Goal: Understand site structure: Understand site structure

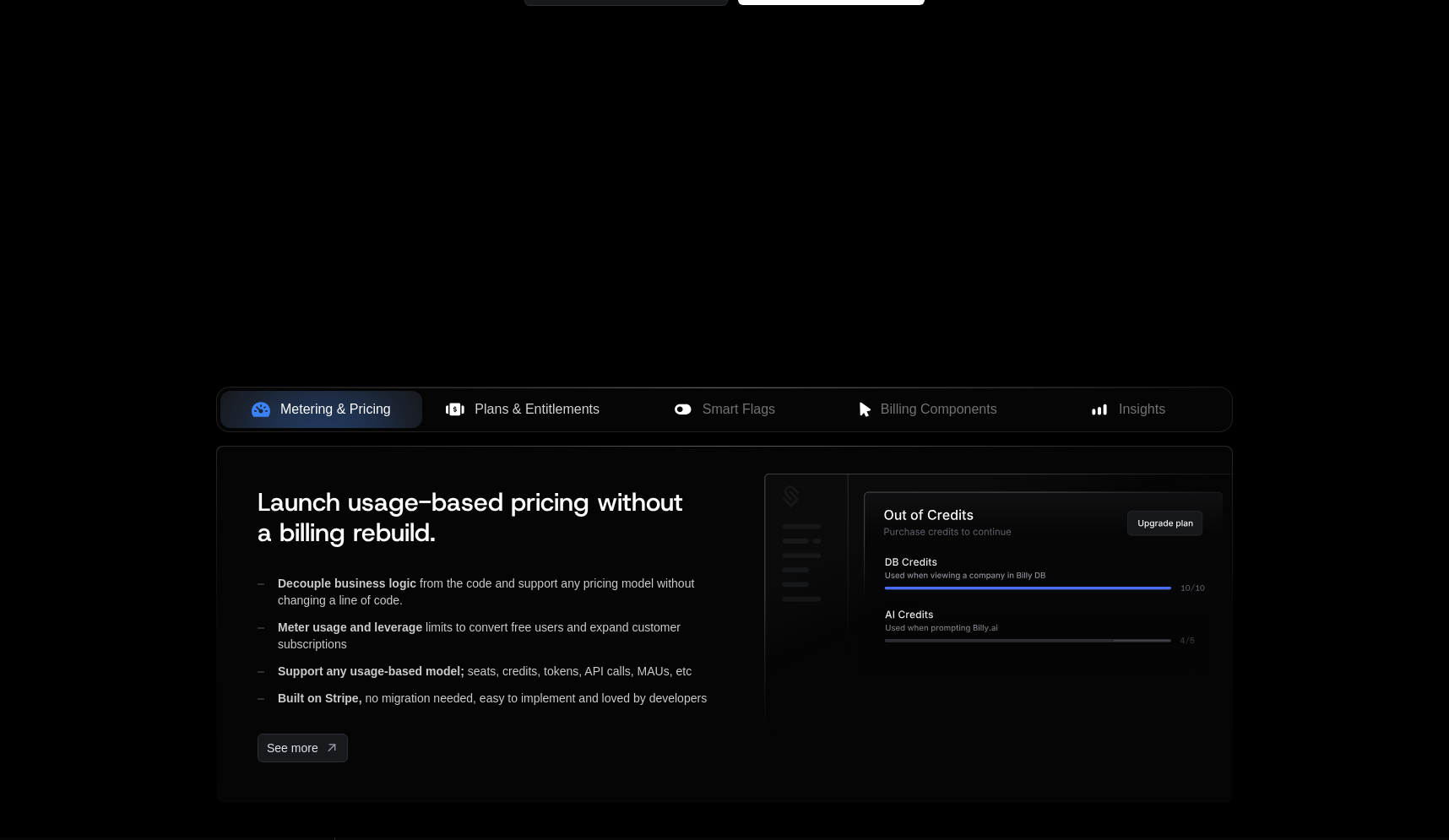
click at [535, 408] on span "Plans & Entitlements" at bounding box center [536, 409] width 125 height 20
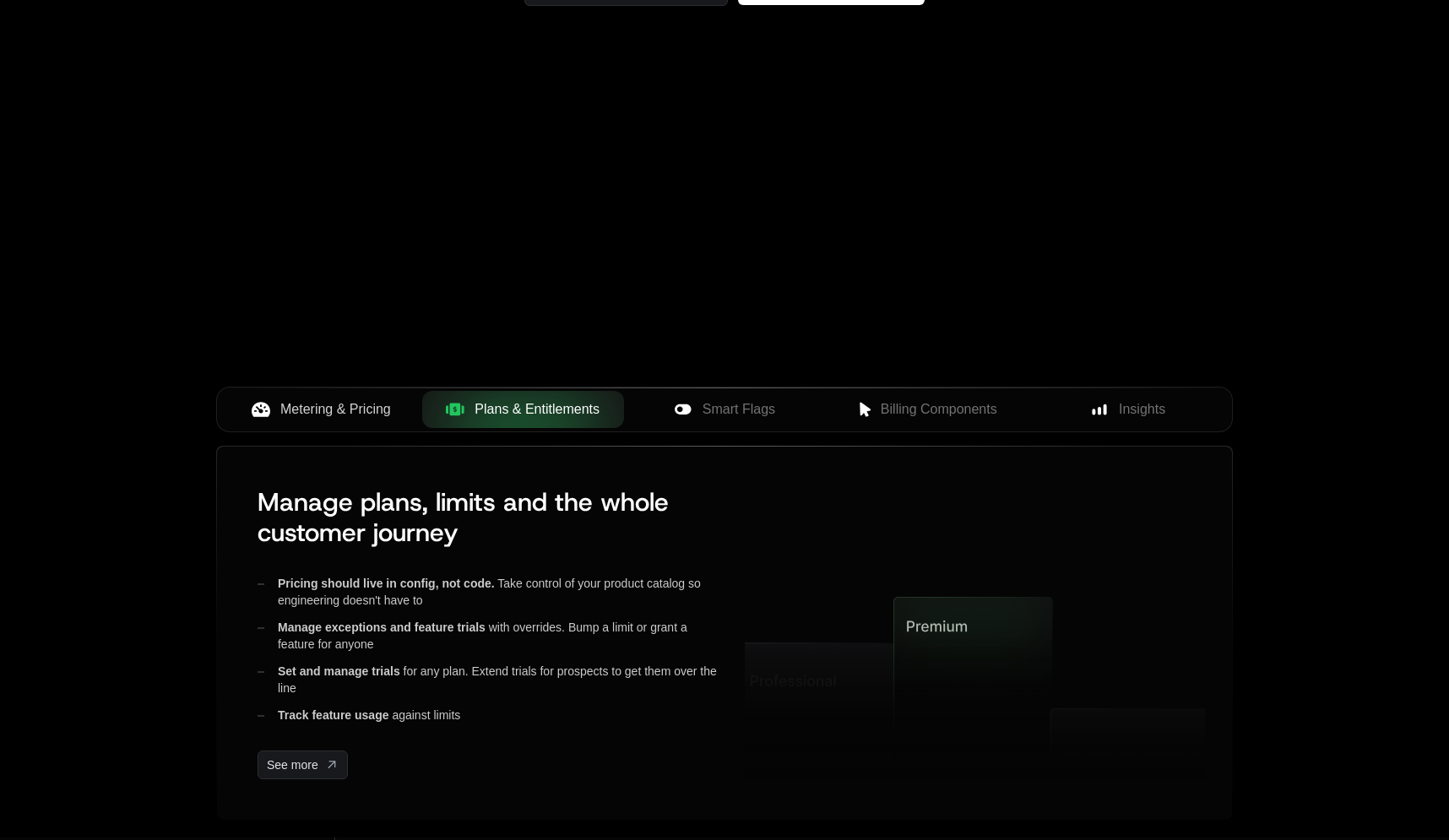
click at [343, 414] on span "Metering & Pricing" at bounding box center [335, 409] width 110 height 20
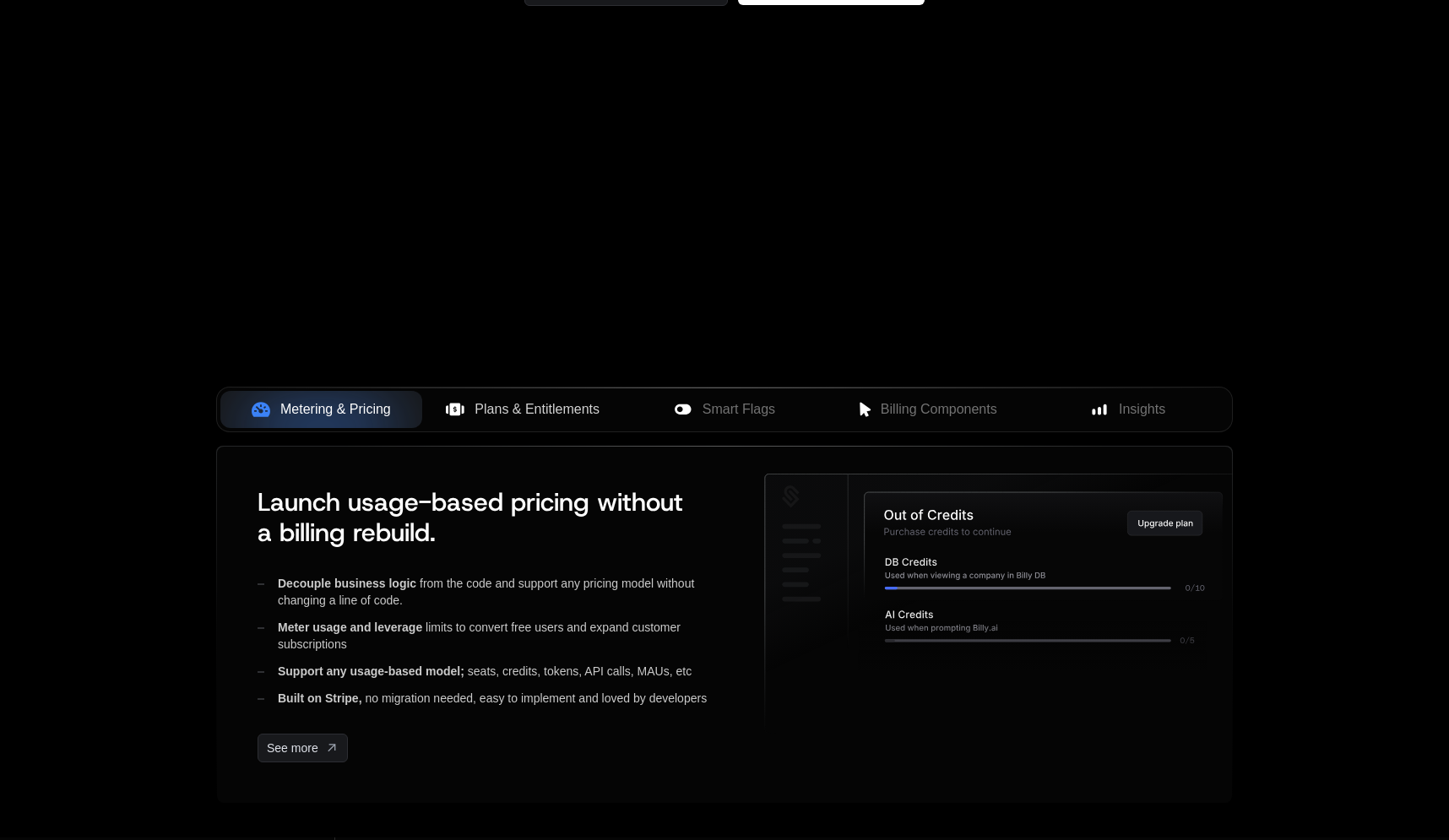
click at [534, 405] on span "Plans & Entitlements" at bounding box center [536, 409] width 125 height 20
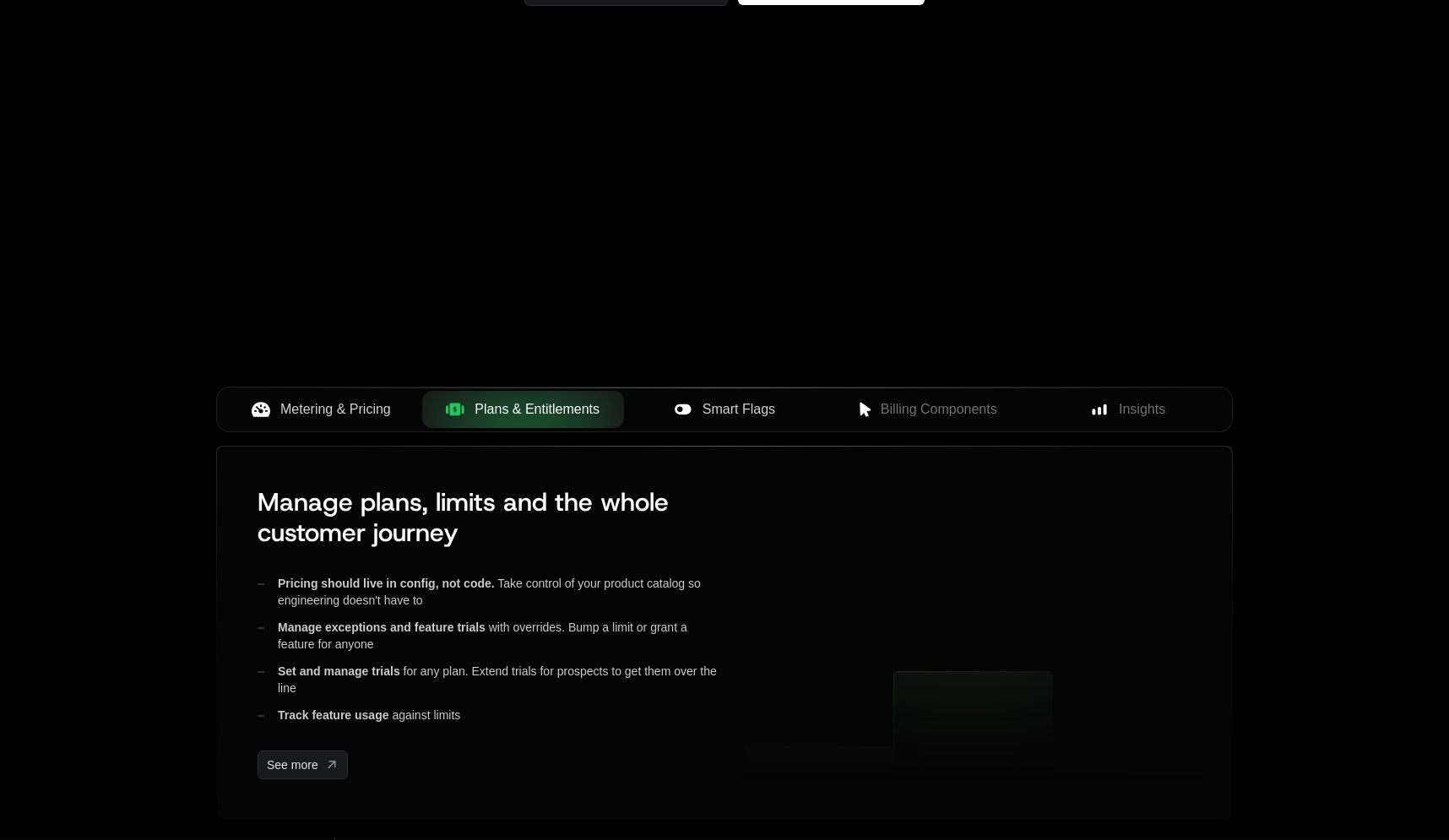
click at [698, 406] on div "Smart Flags" at bounding box center [724, 409] width 174 height 20
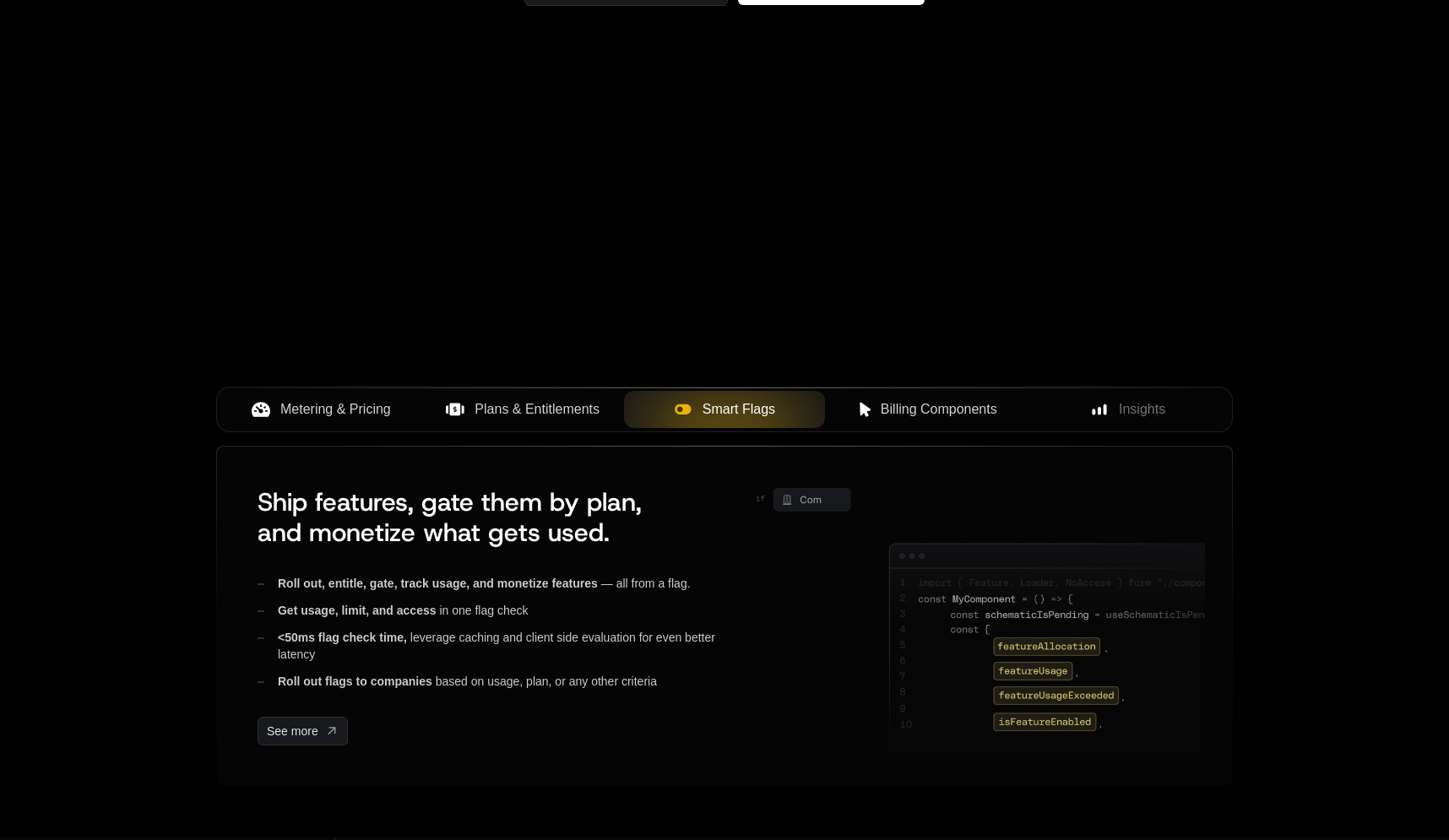
click at [896, 401] on span "Billing Components" at bounding box center [939, 409] width 117 height 20
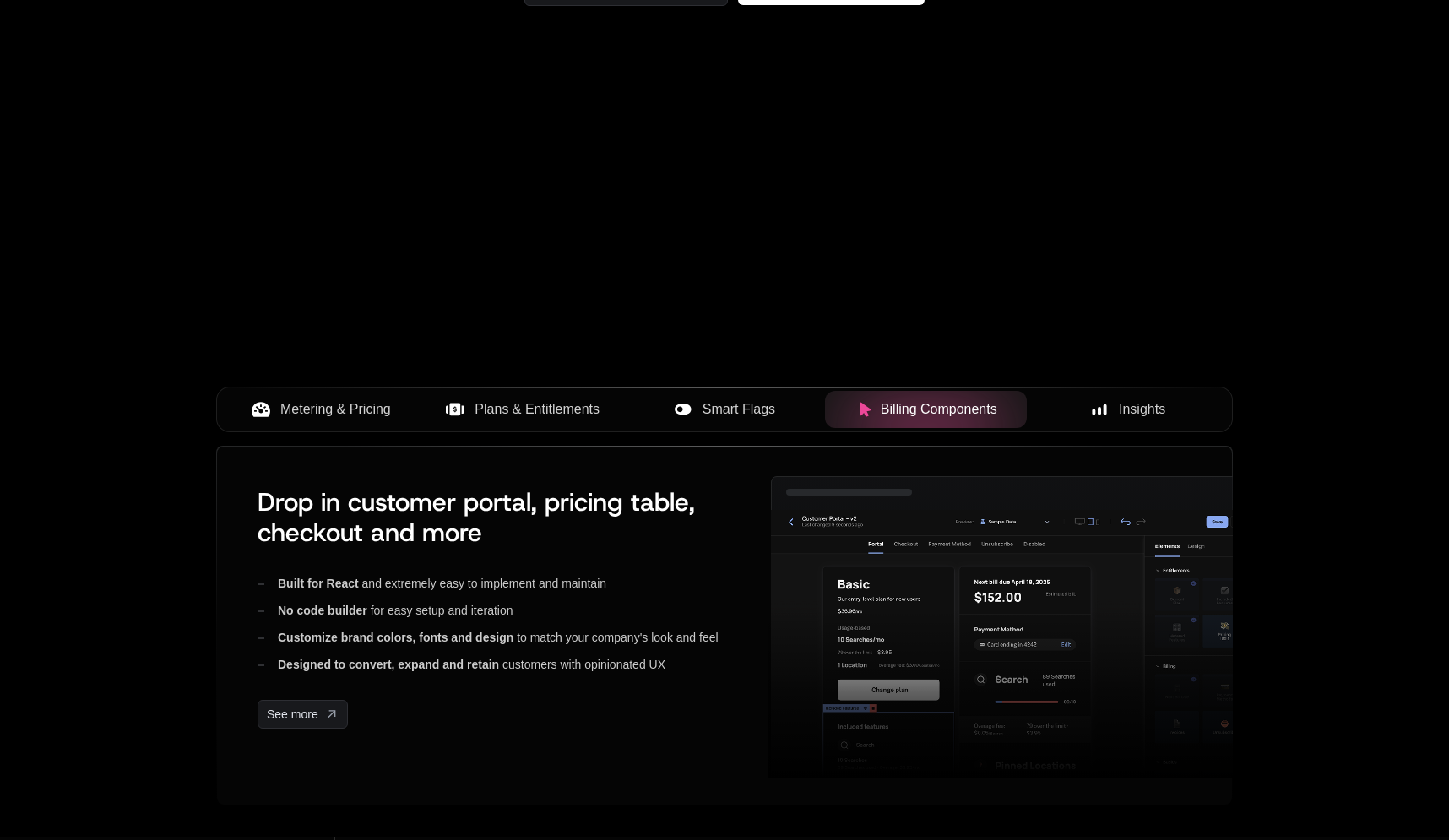
click at [1082, 406] on div "Insights" at bounding box center [1127, 409] width 174 height 20
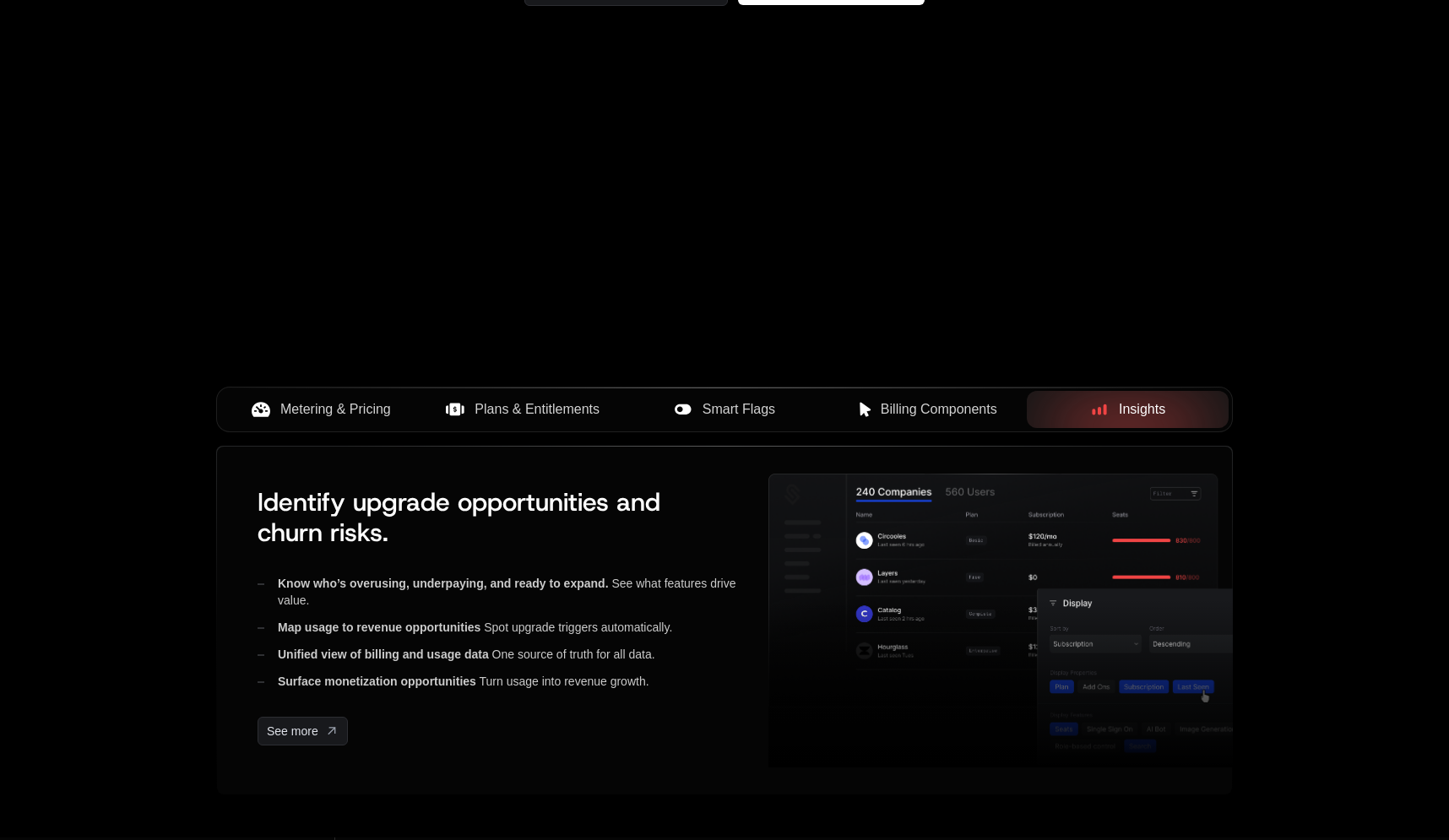
click at [965, 414] on span "Billing Components" at bounding box center [939, 409] width 117 height 20
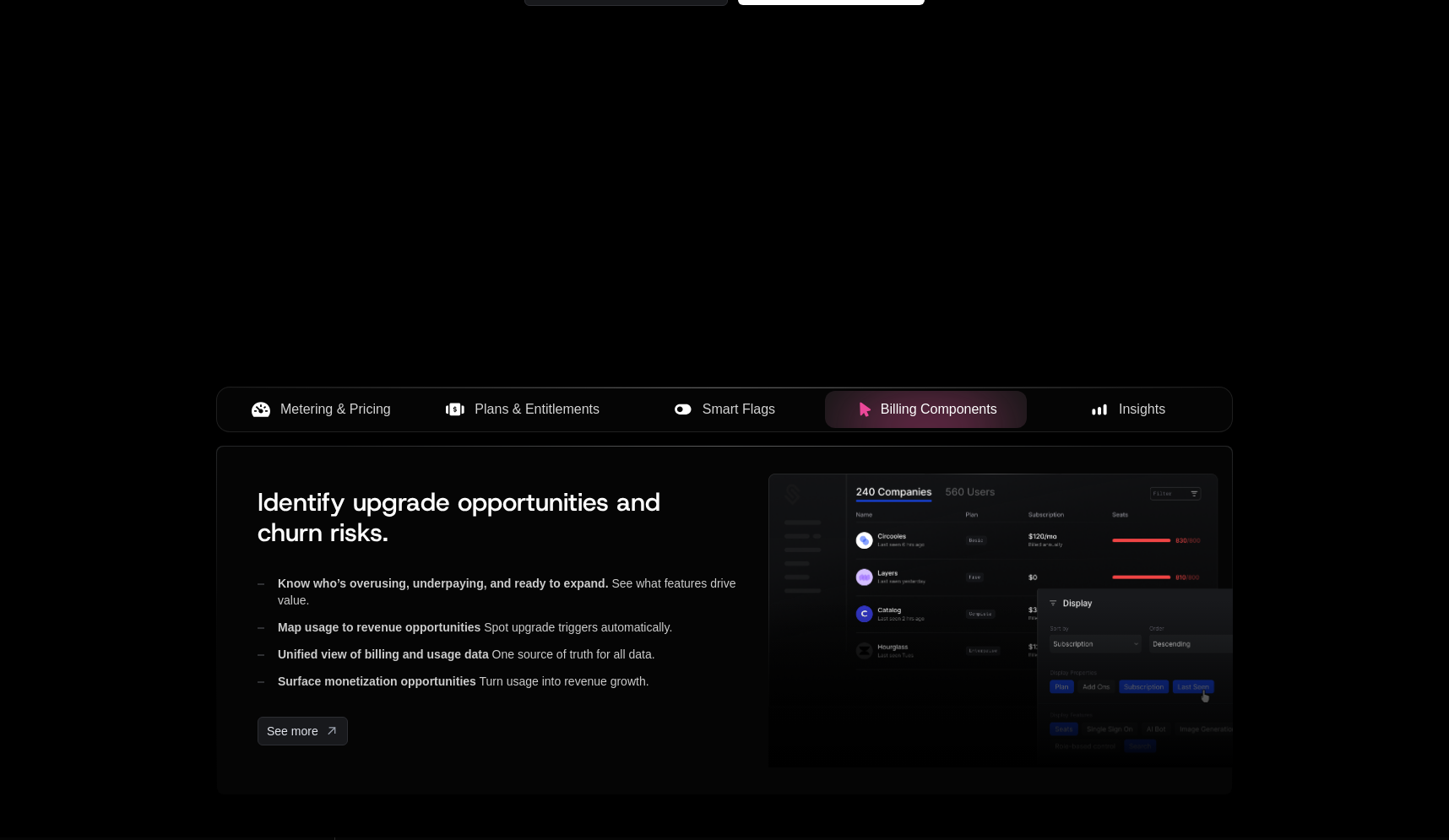
click at [753, 425] on button "Smart Flags" at bounding box center [725, 409] width 202 height 37
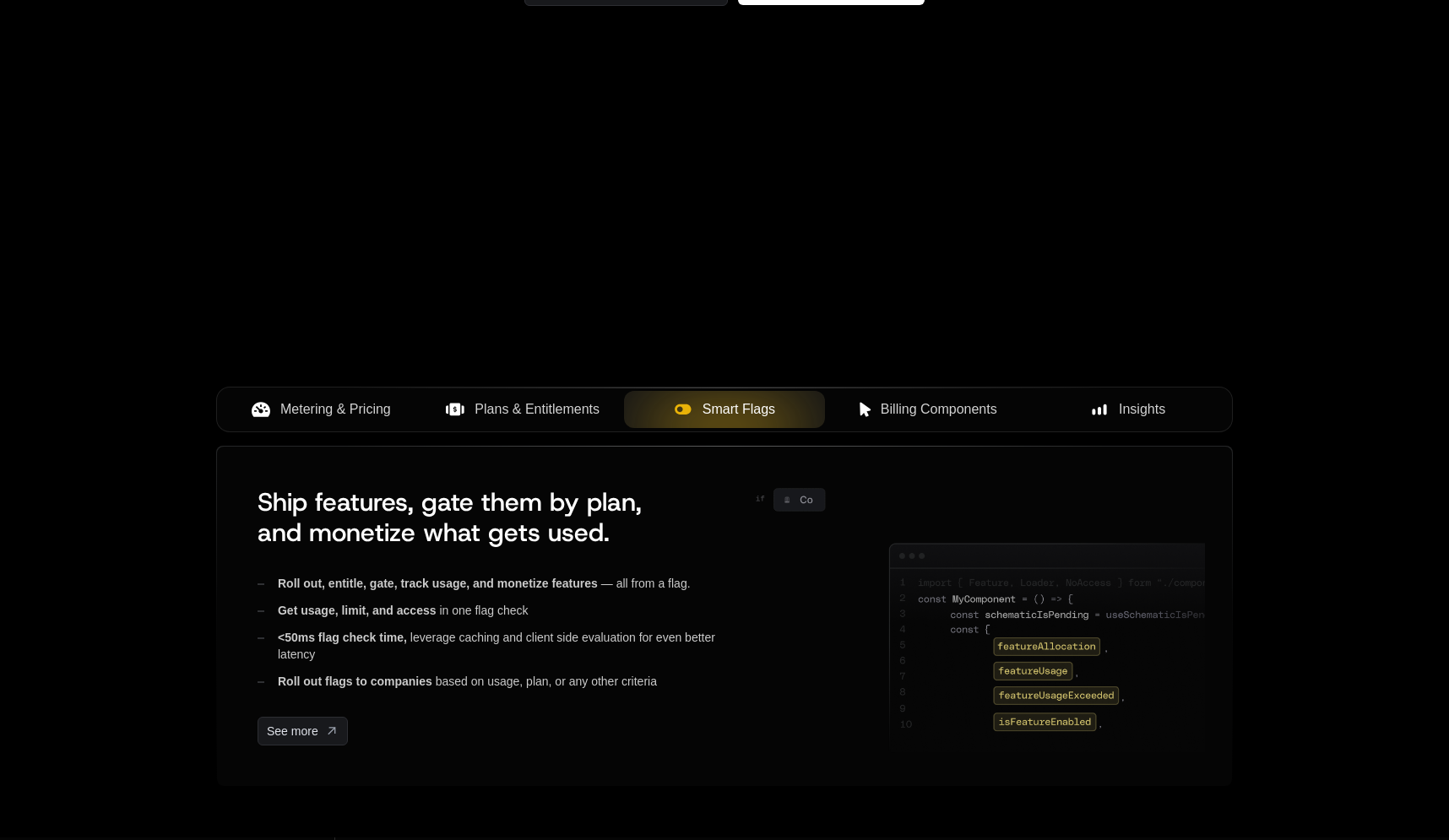
click at [585, 425] on button "Plans & Entitlements" at bounding box center [523, 409] width 202 height 37
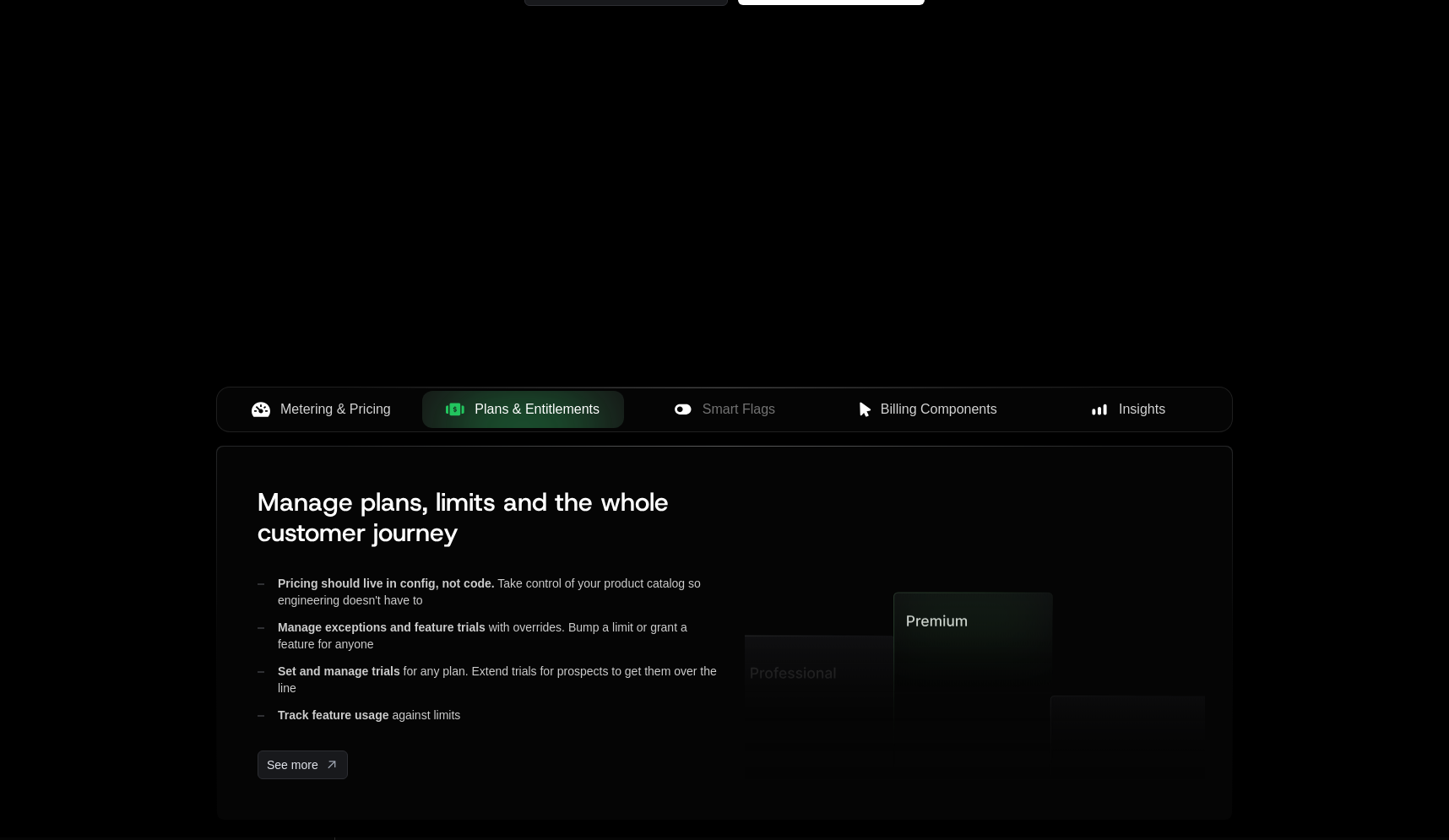
click at [344, 429] on div "Metering & Pricing Plans & Entitlements Smart Flags Billing Components Insights" at bounding box center [724, 409] width 1016 height 45
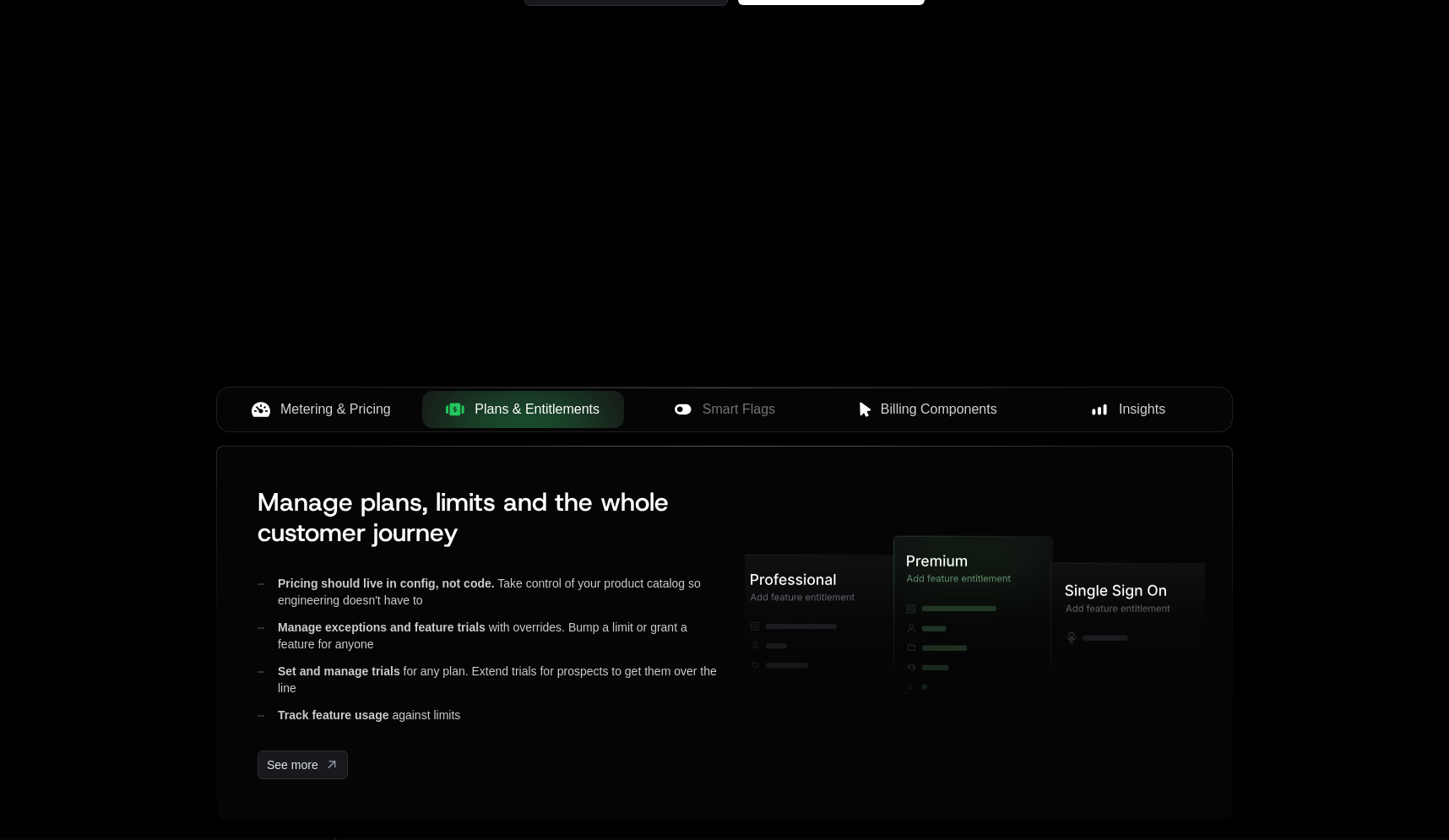
click at [351, 410] on span "Metering & Pricing" at bounding box center [335, 409] width 110 height 20
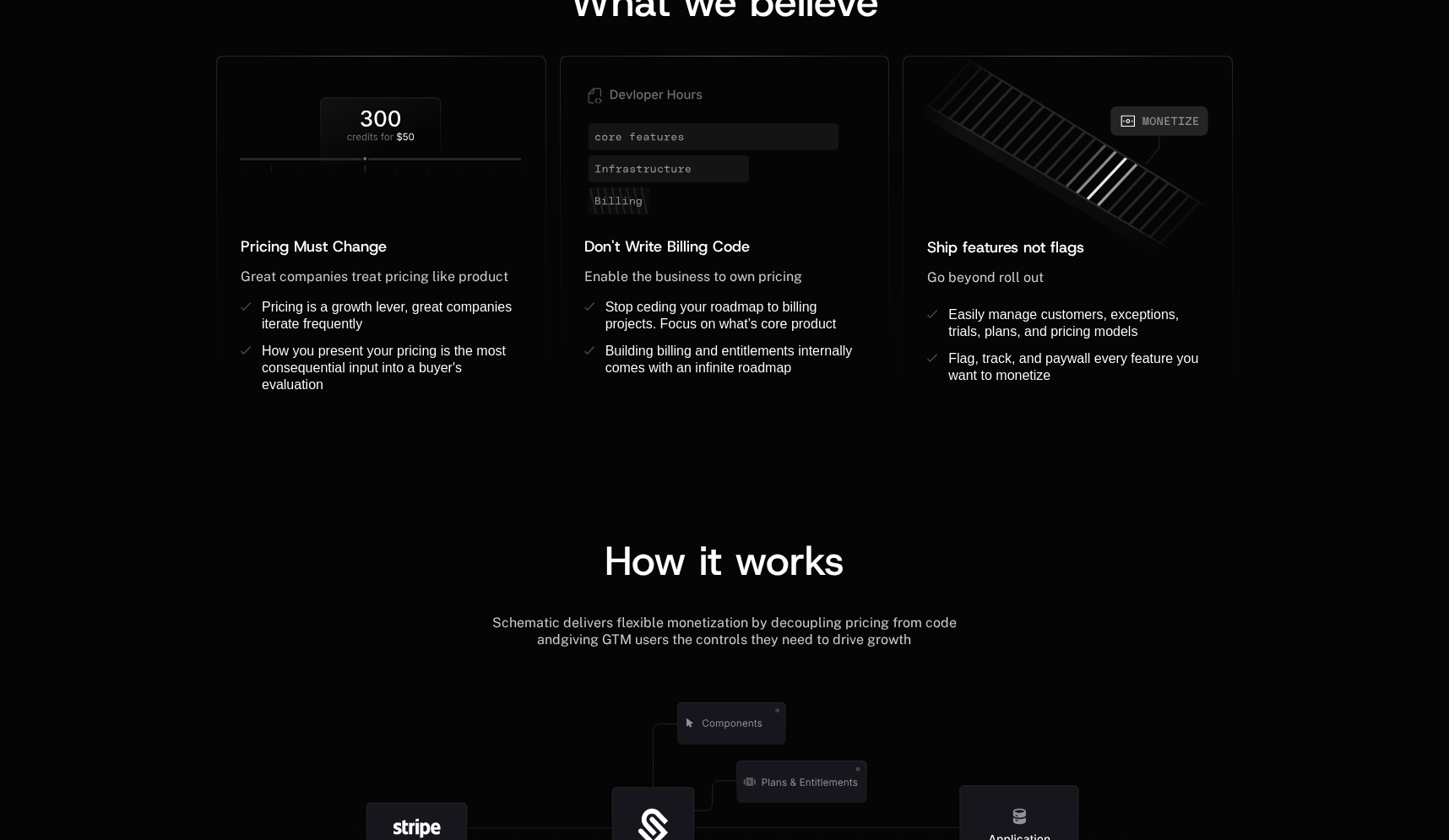
scroll to position [1170, 0]
